Goal: Navigation & Orientation: Understand site structure

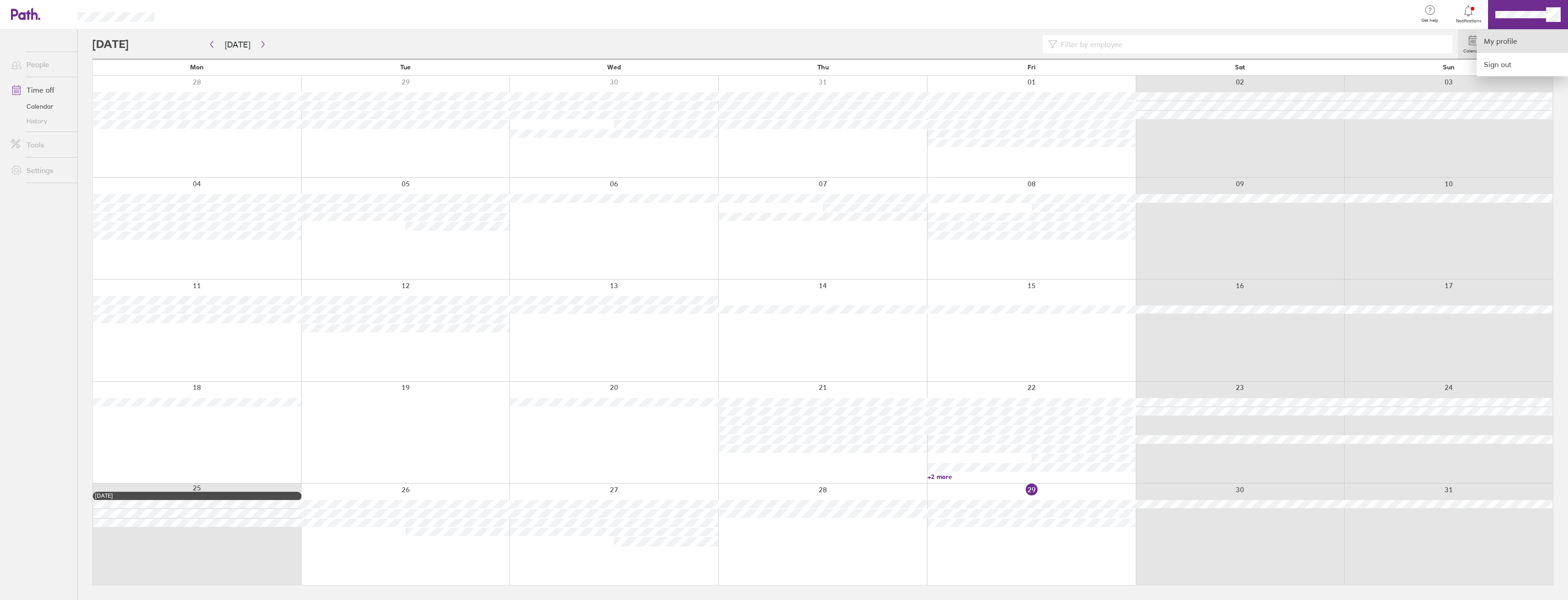
click at [1497, 45] on link "My profile" at bounding box center [1522, 41] width 91 height 23
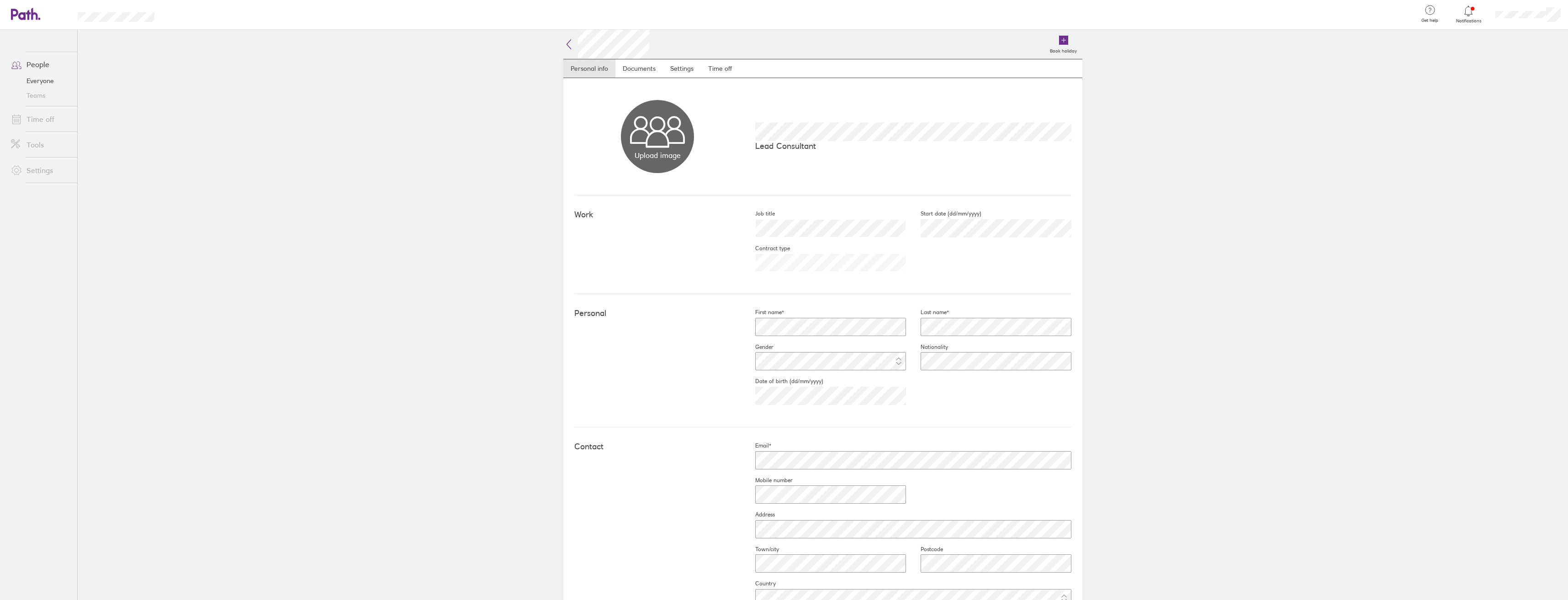
click at [38, 94] on link "Teams" at bounding box center [40, 96] width 74 height 15
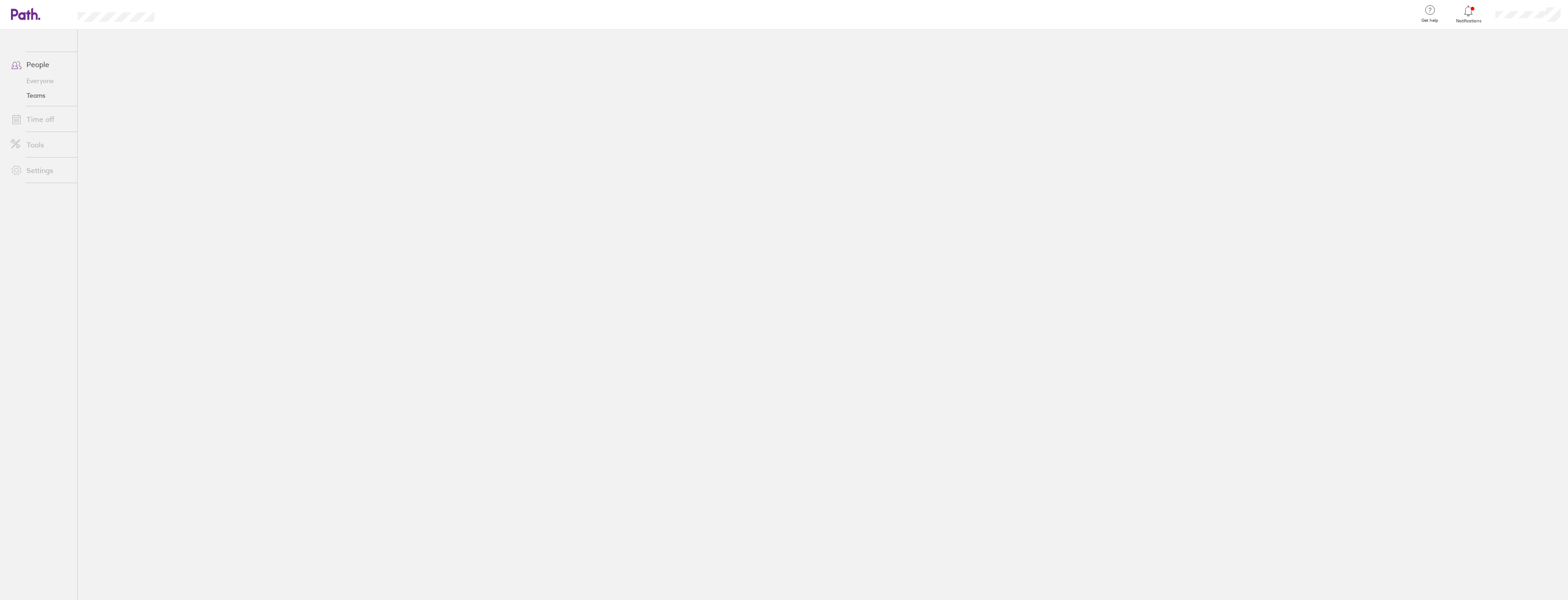
click at [42, 120] on link "Time off" at bounding box center [40, 119] width 74 height 18
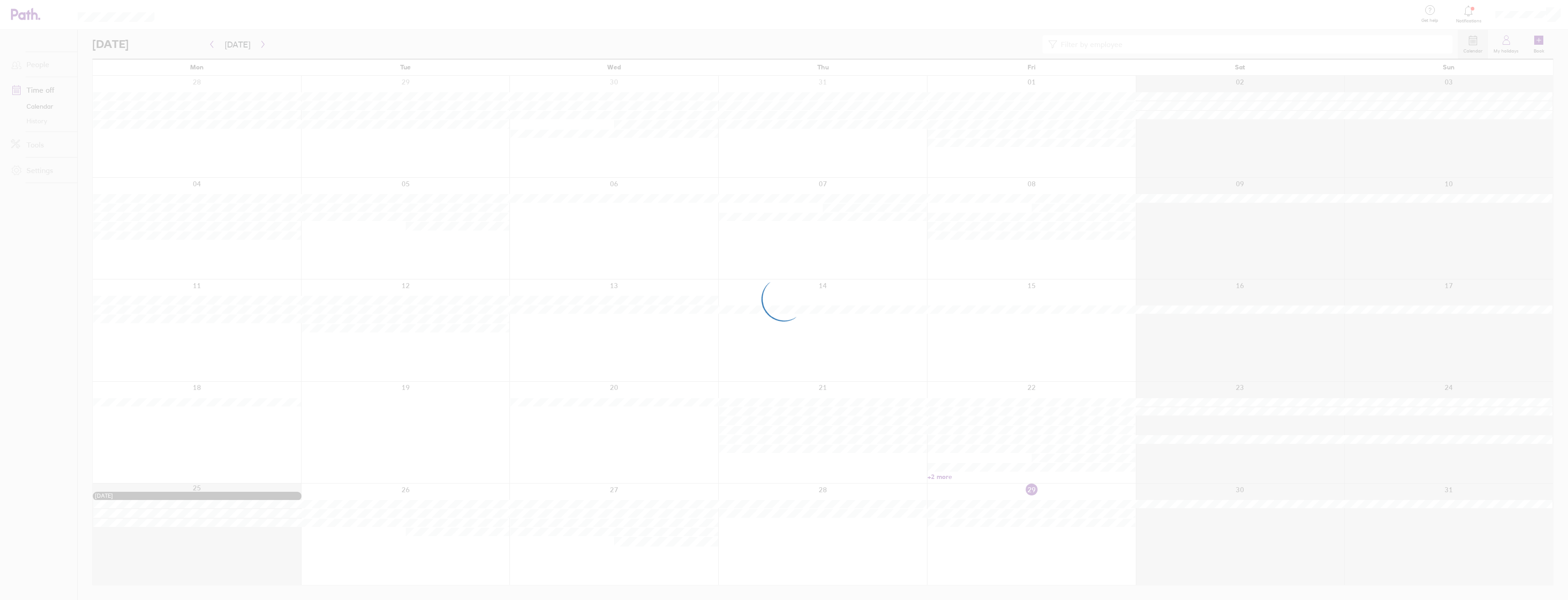
click at [40, 63] on div at bounding box center [784, 300] width 1568 height 600
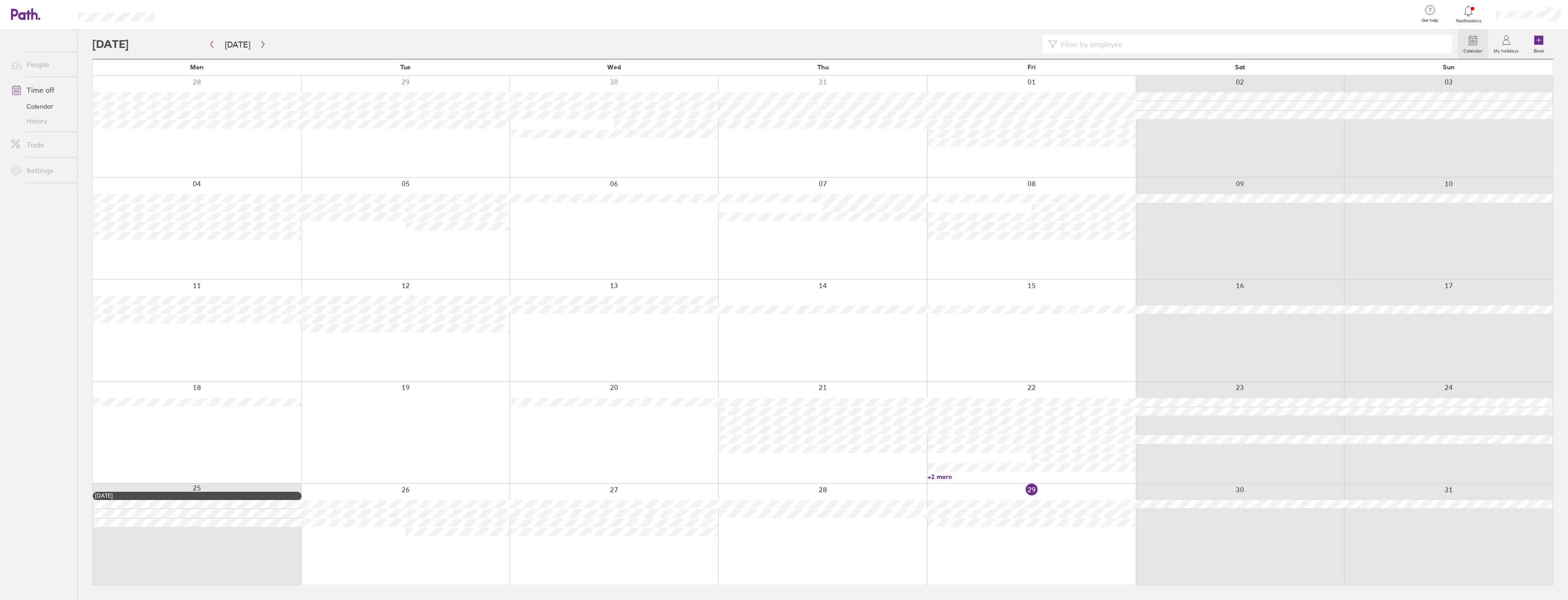
click at [34, 60] on link "People" at bounding box center [40, 65] width 74 height 18
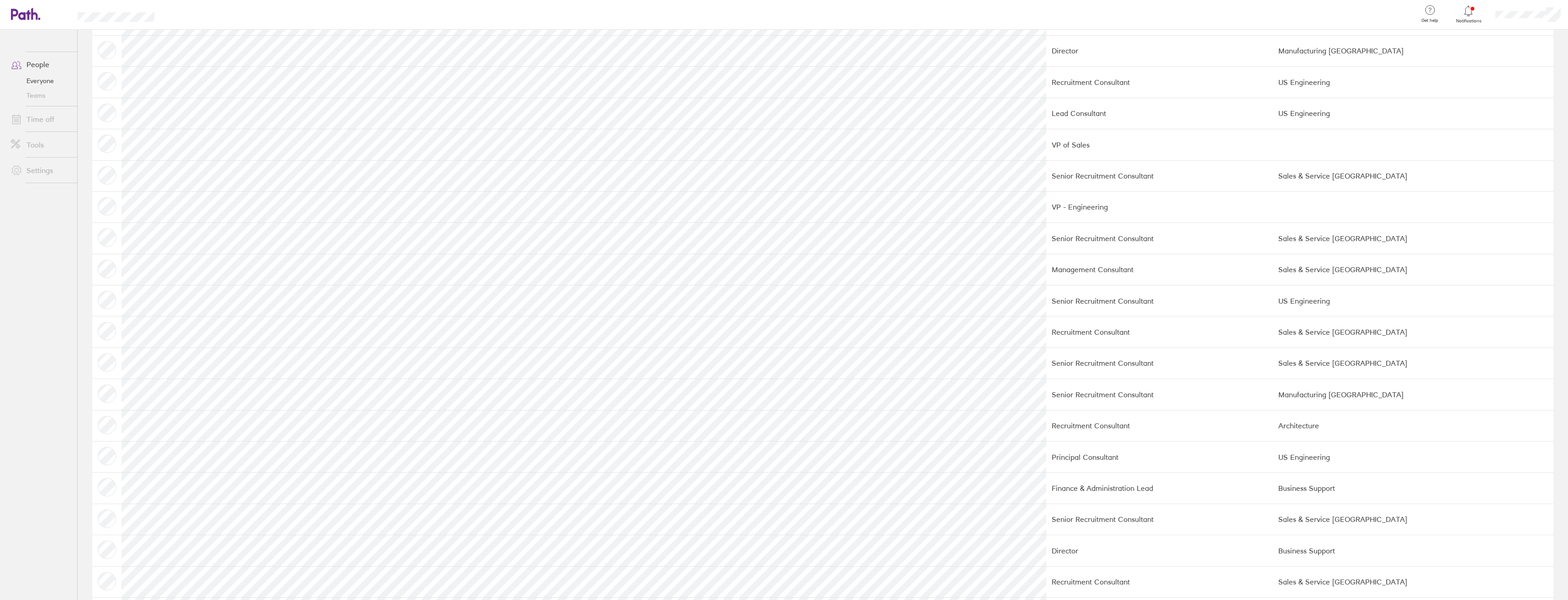
scroll to position [183, 0]
